Goal: Transaction & Acquisition: Subscribe to service/newsletter

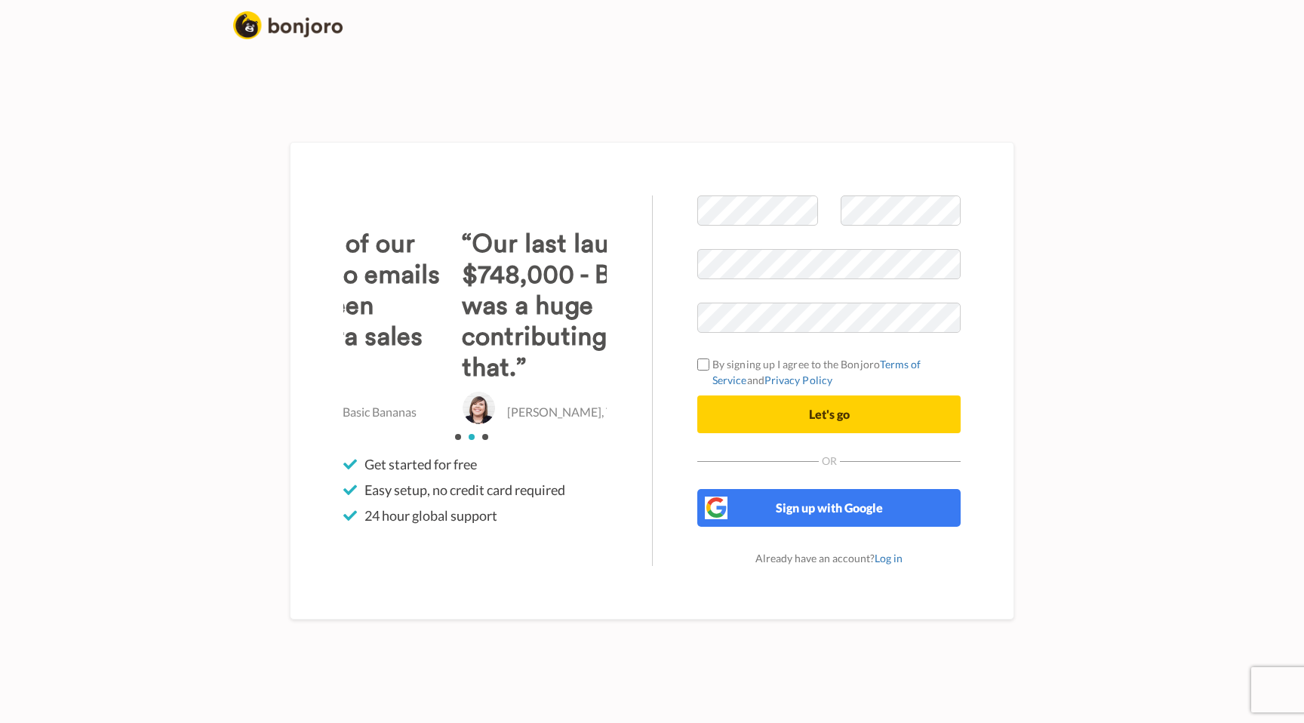
click at [657, 322] on div "Welcome to [PERSON_NAME] By signing up I agree to the Bonjoro Terms of Service …" at bounding box center [829, 380] width 354 height 371
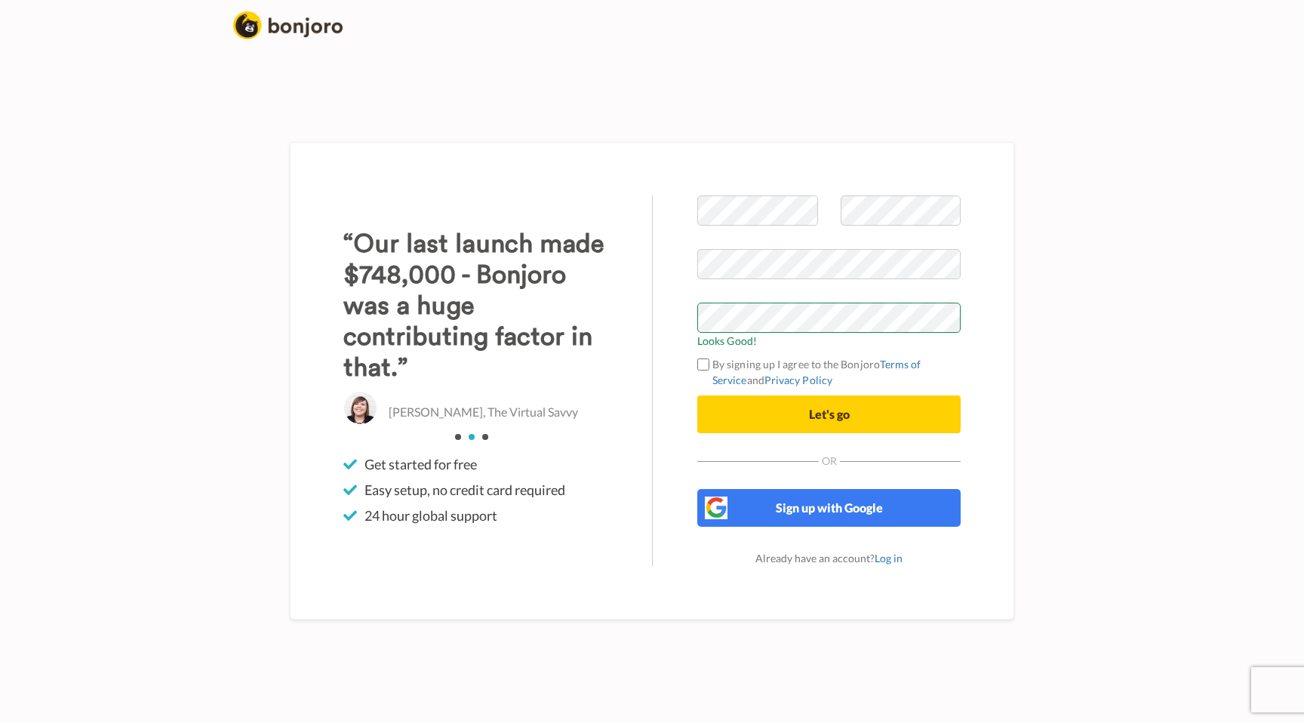
click at [631, 344] on div "“The results of our Bonjoro video emails so far has been $16,200 extra sales [D…" at bounding box center [475, 380] width 354 height 371
click at [759, 395] on button "Let's go" at bounding box center [828, 414] width 263 height 38
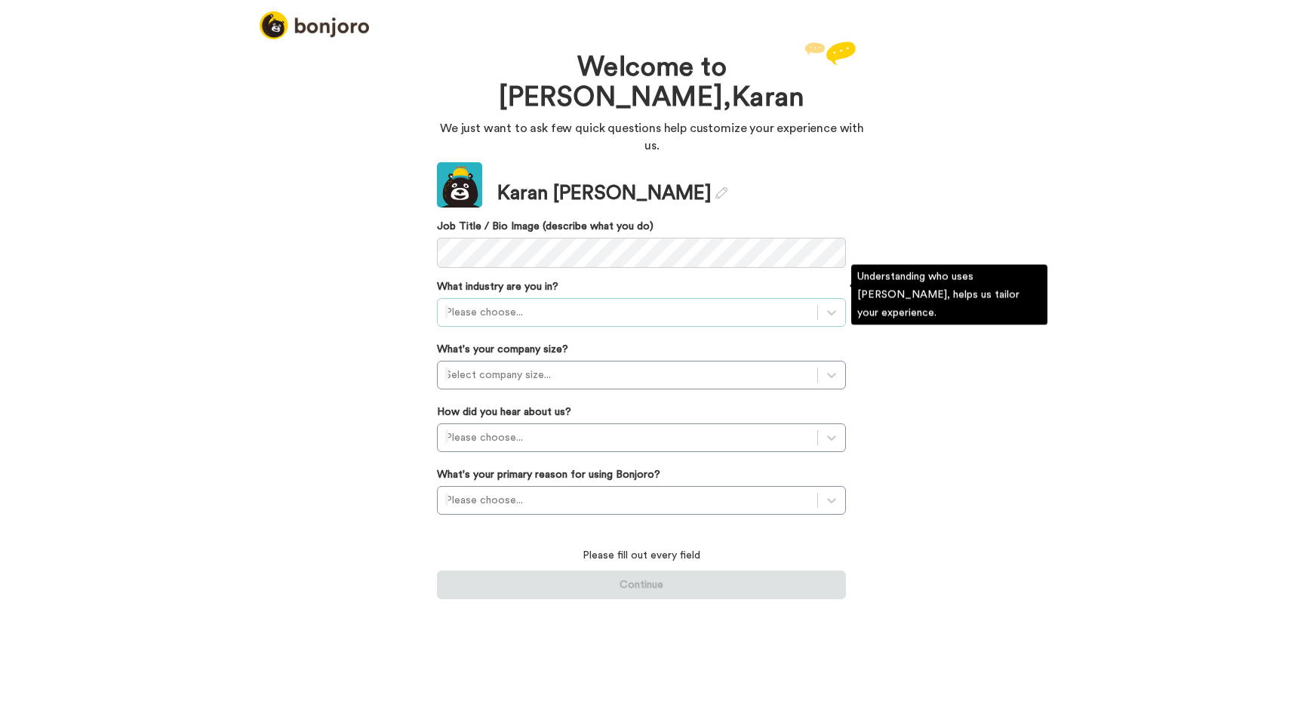
click at [574, 303] on div at bounding box center [627, 312] width 365 height 18
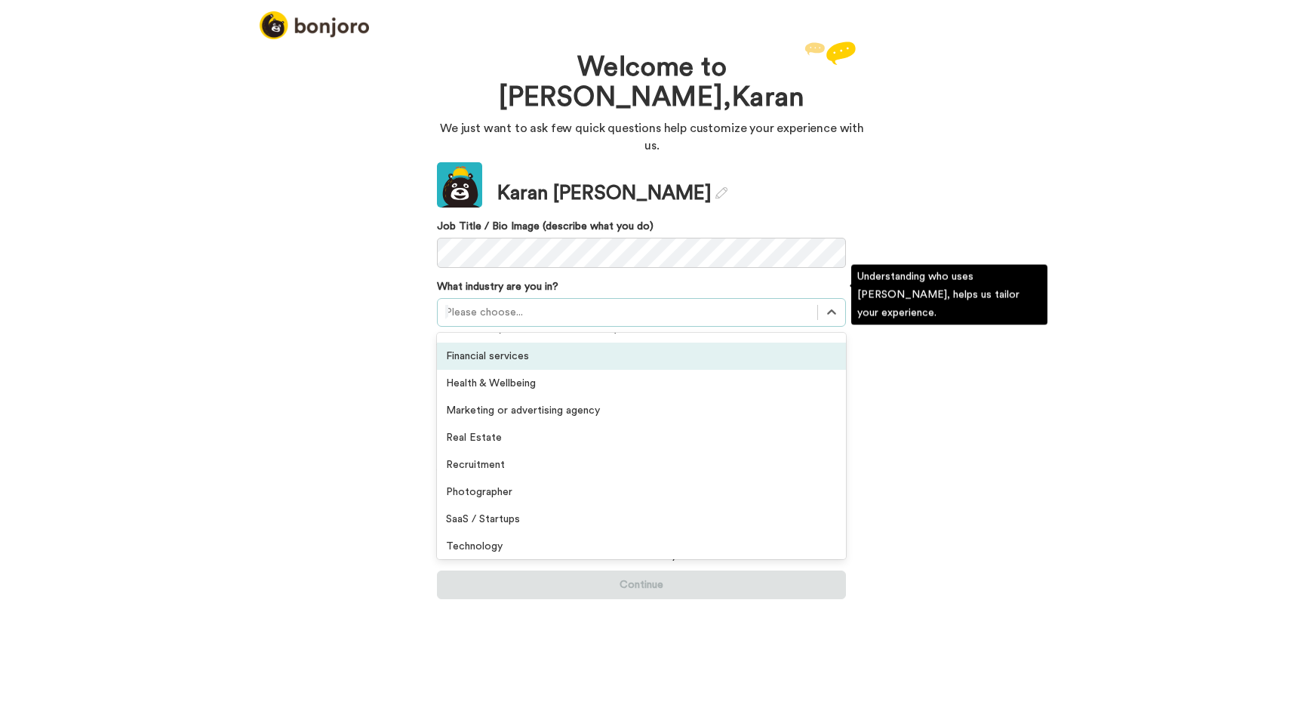
scroll to position [239, 0]
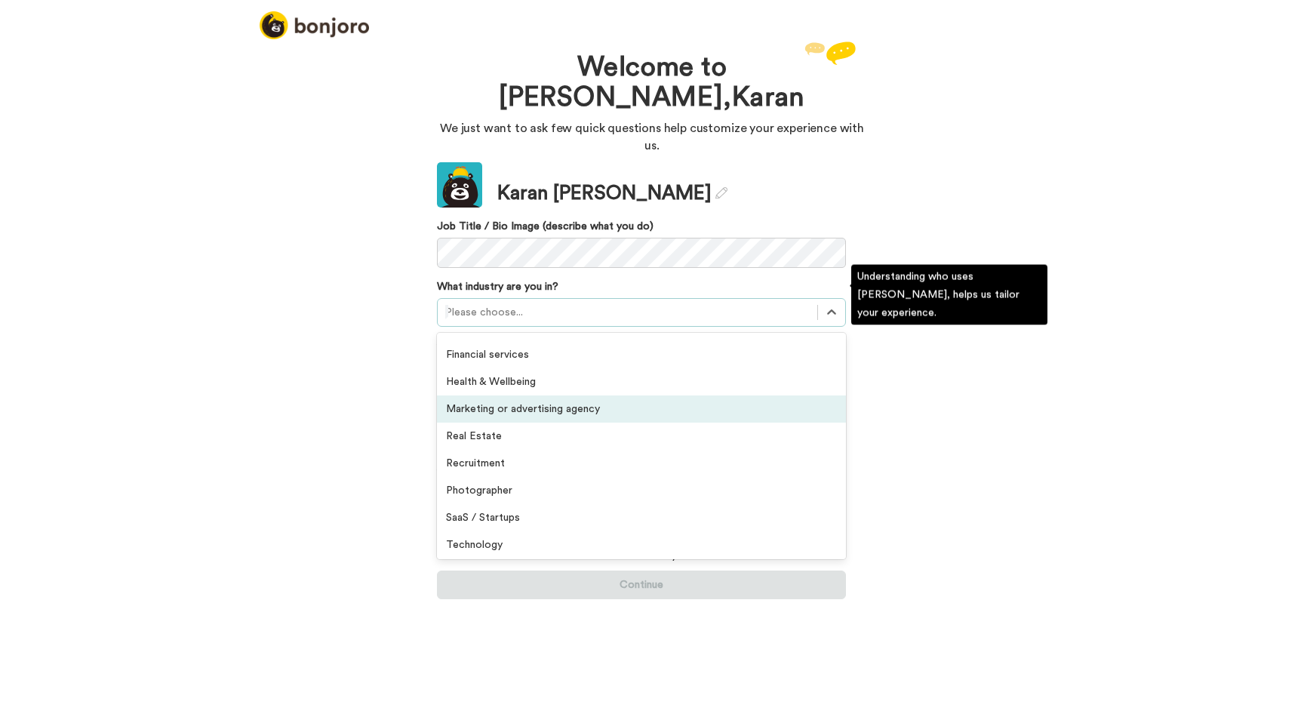
click at [558, 401] on div "Marketing or advertising agency" at bounding box center [641, 408] width 409 height 27
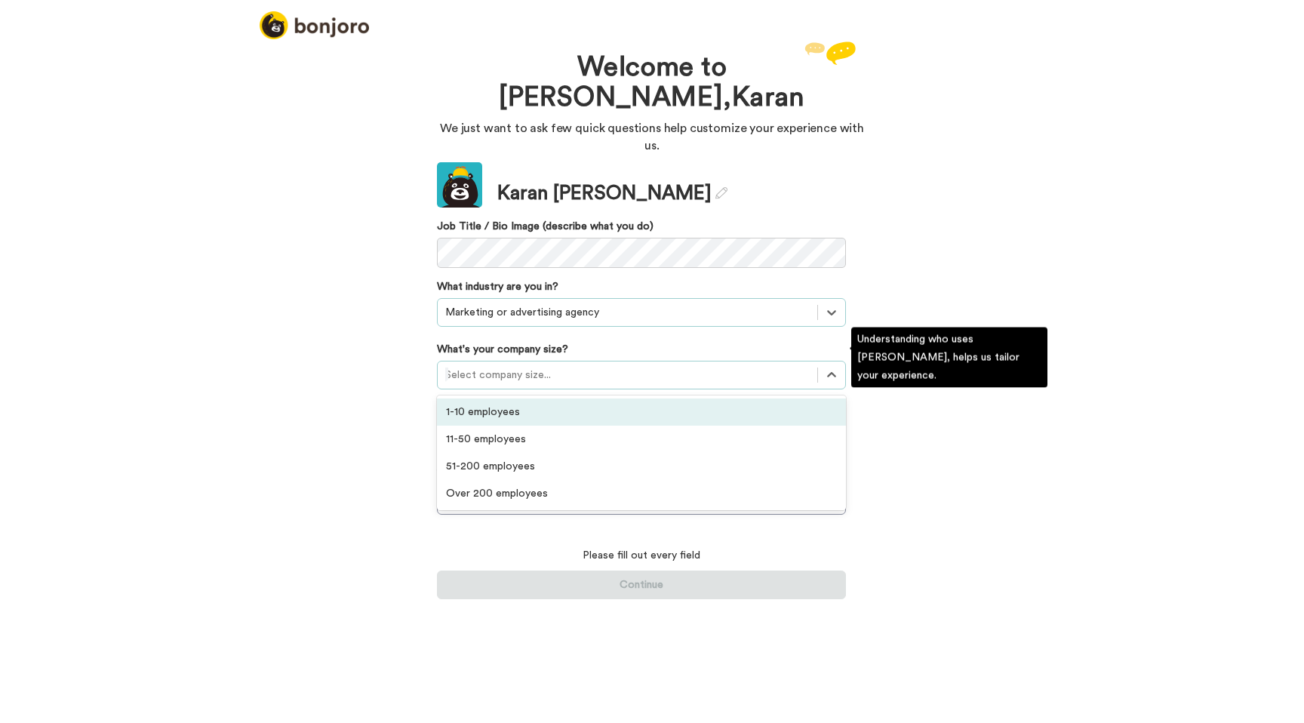
click at [563, 366] on div at bounding box center [627, 375] width 365 height 18
click at [563, 399] on div "1-10 employees" at bounding box center [641, 412] width 409 height 27
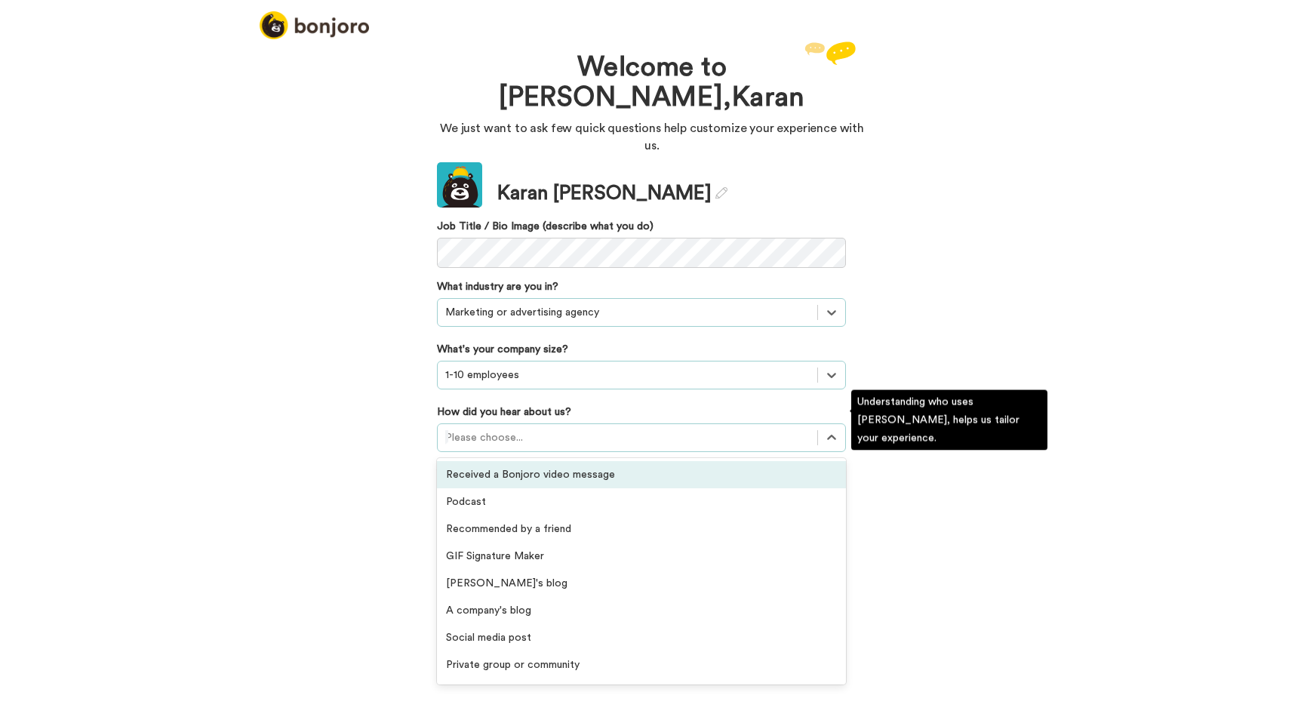
click at [570, 429] on div at bounding box center [627, 438] width 365 height 18
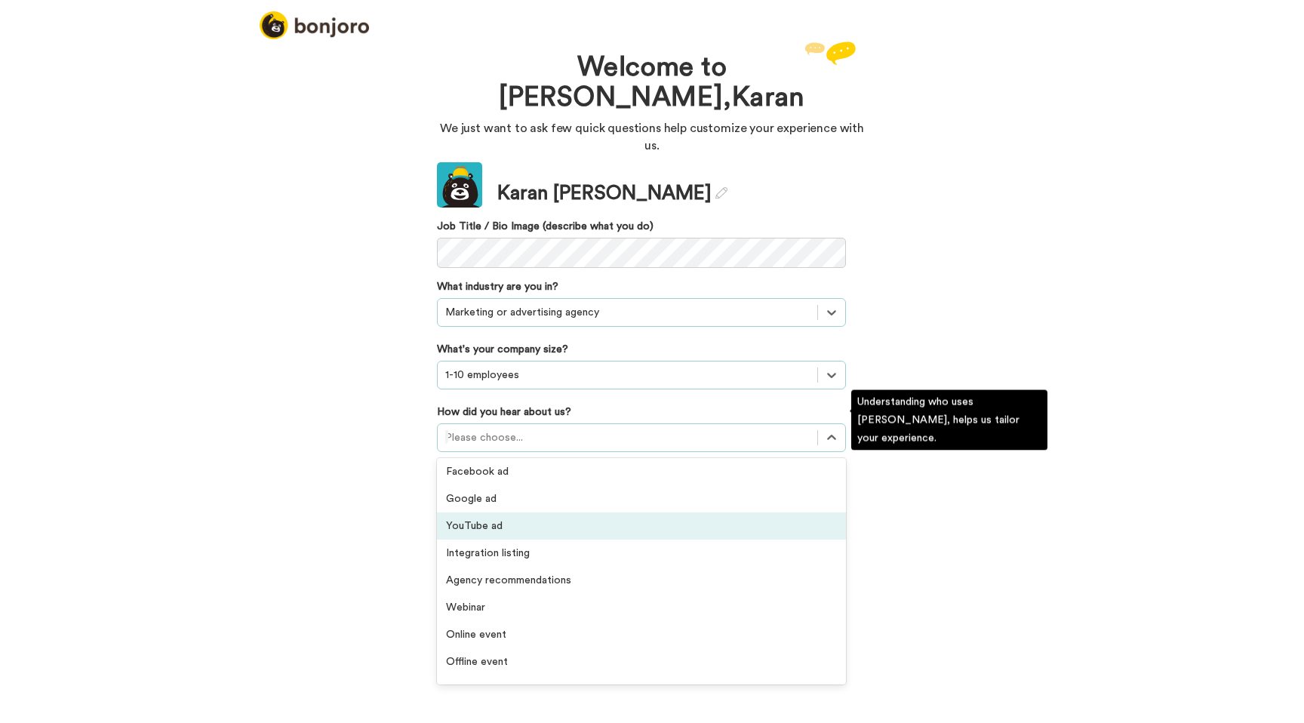
scroll to position [323, 0]
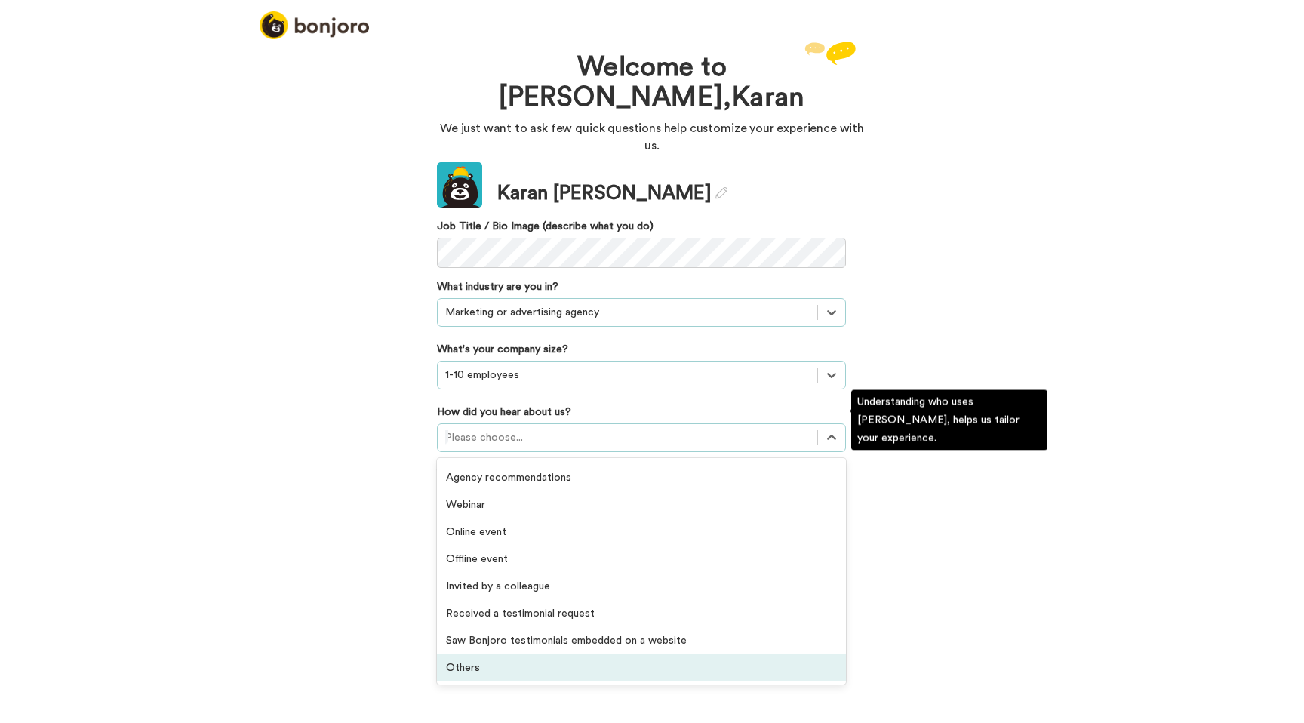
click at [555, 654] on div "Others" at bounding box center [641, 667] width 409 height 27
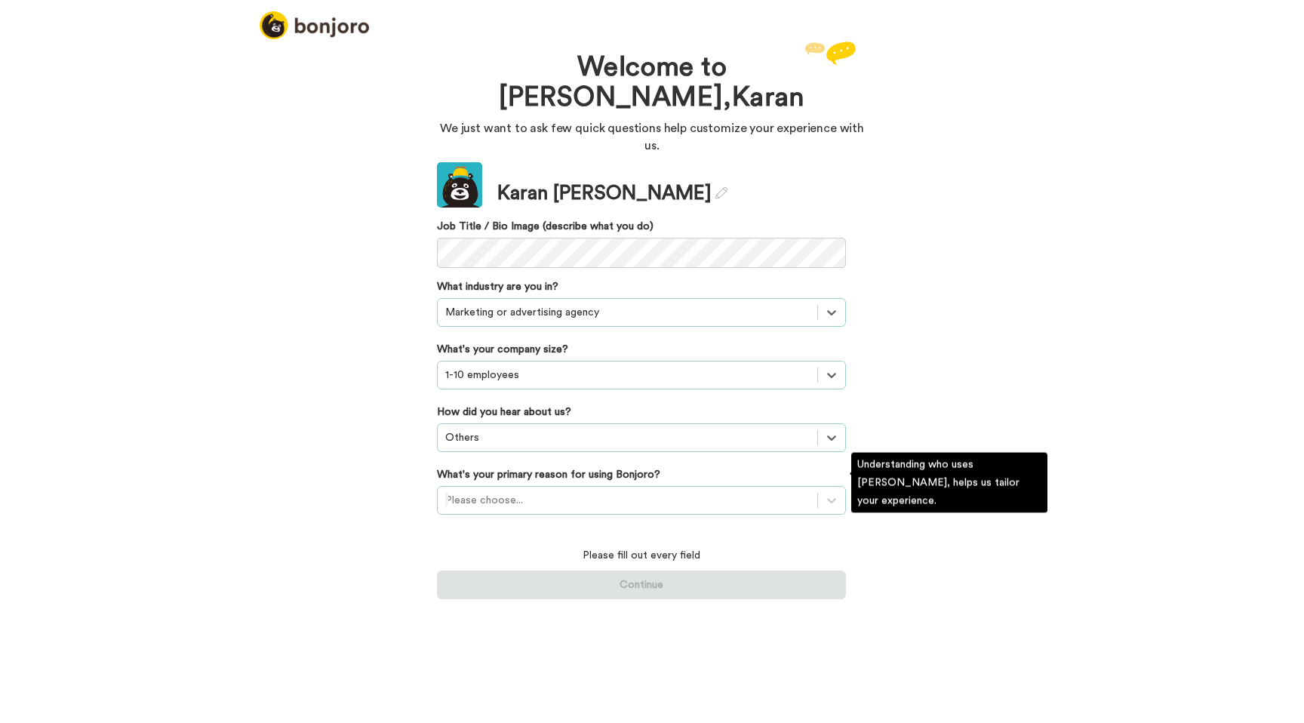
click at [550, 491] on div at bounding box center [627, 500] width 365 height 18
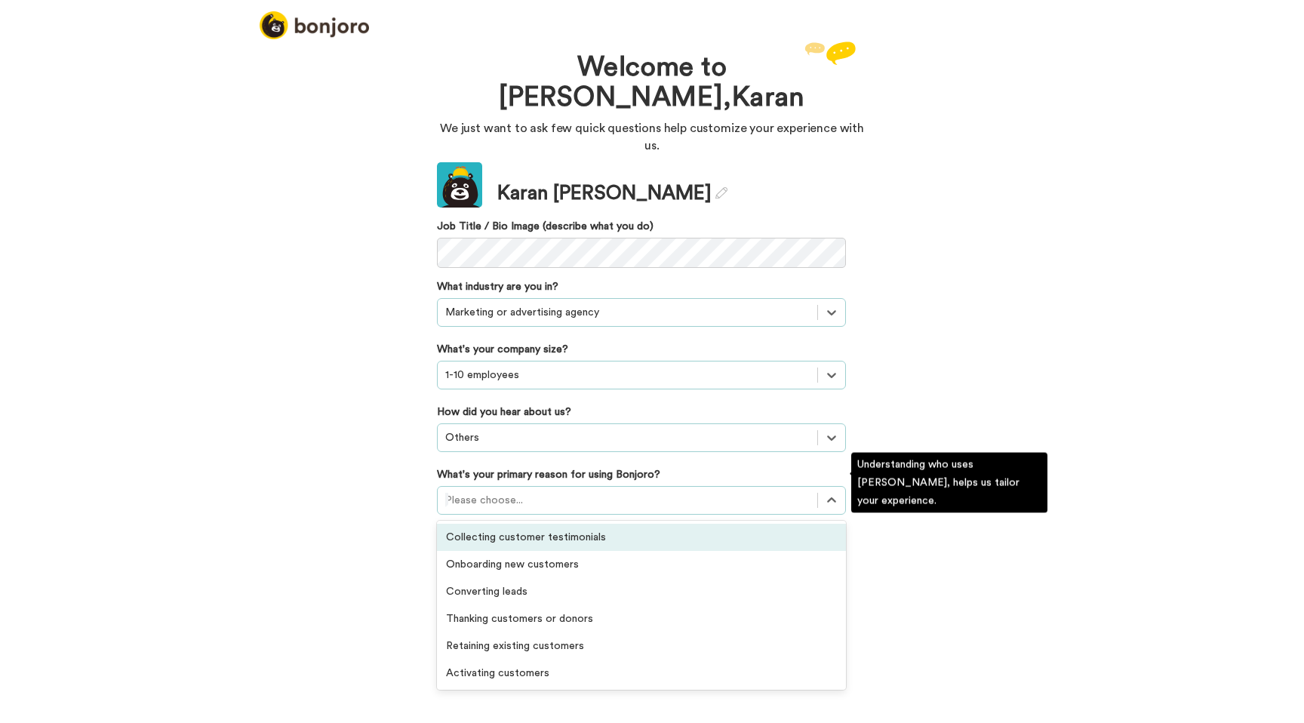
click at [550, 524] on div "Collecting customer testimonials" at bounding box center [641, 537] width 409 height 27
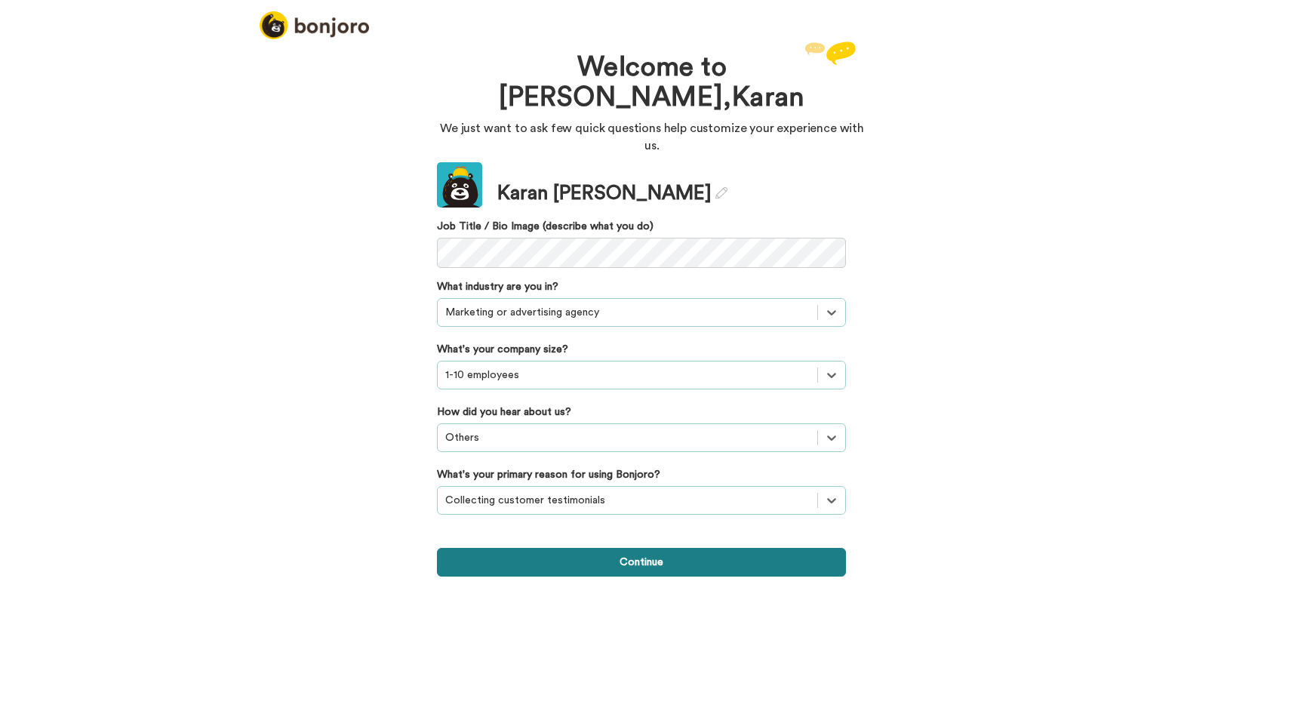
click at [574, 548] on button "Continue" at bounding box center [641, 562] width 409 height 29
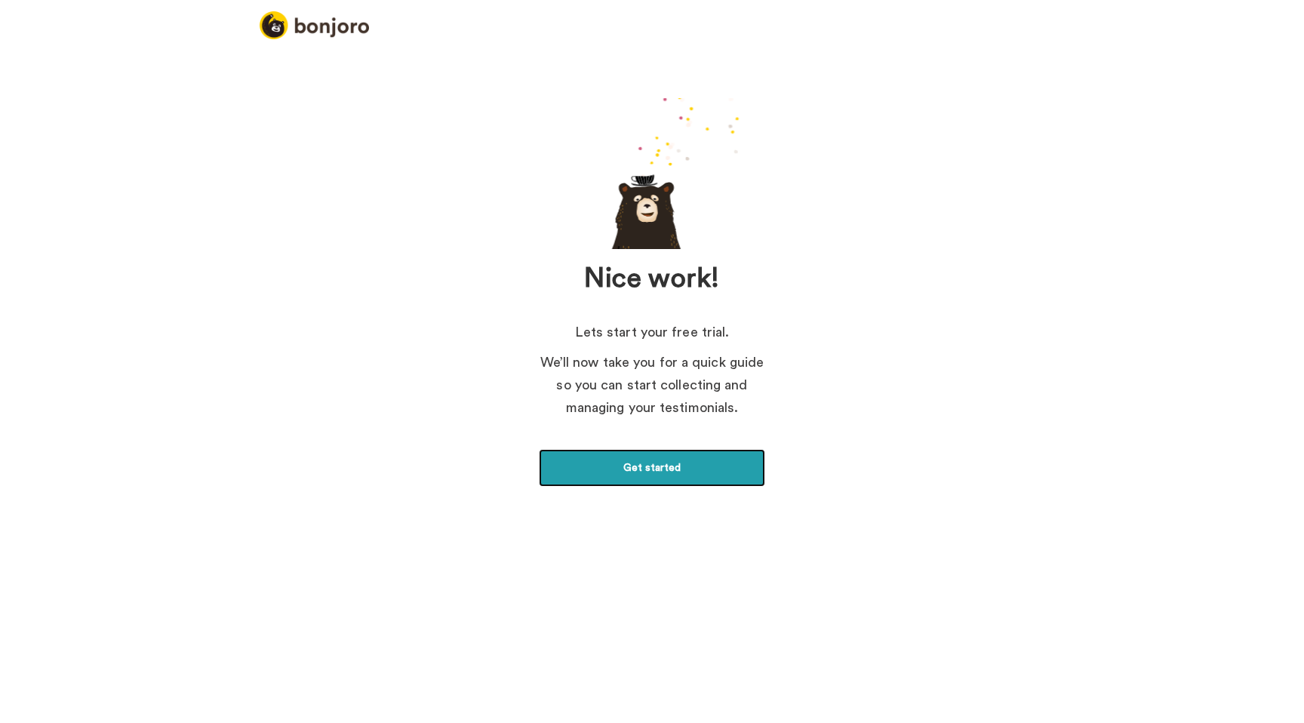
click at [623, 459] on link "Get started" at bounding box center [652, 468] width 226 height 38
